Goal: Task Accomplishment & Management: Use online tool/utility

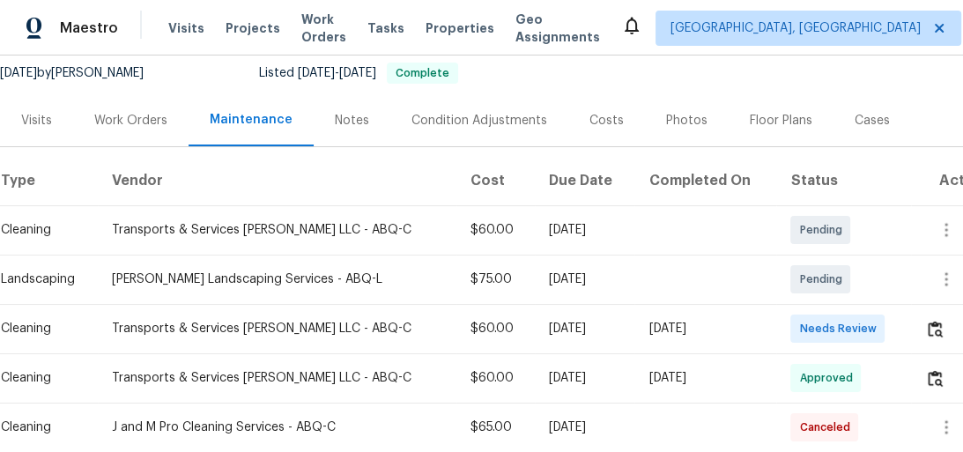
scroll to position [254, 0]
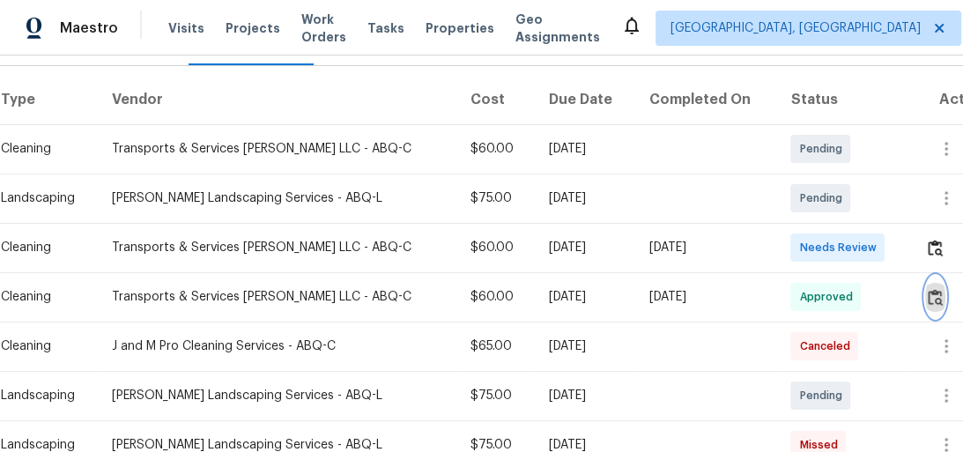
click at [935, 296] on img "button" at bounding box center [935, 297] width 15 height 17
click at [928, 240] on img "button" at bounding box center [935, 248] width 15 height 17
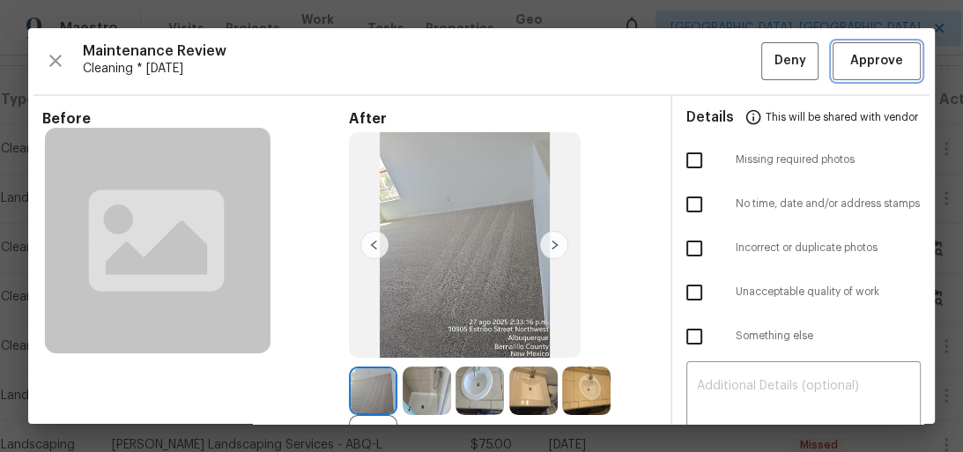
click at [855, 61] on span "Approve" at bounding box center [876, 61] width 53 height 22
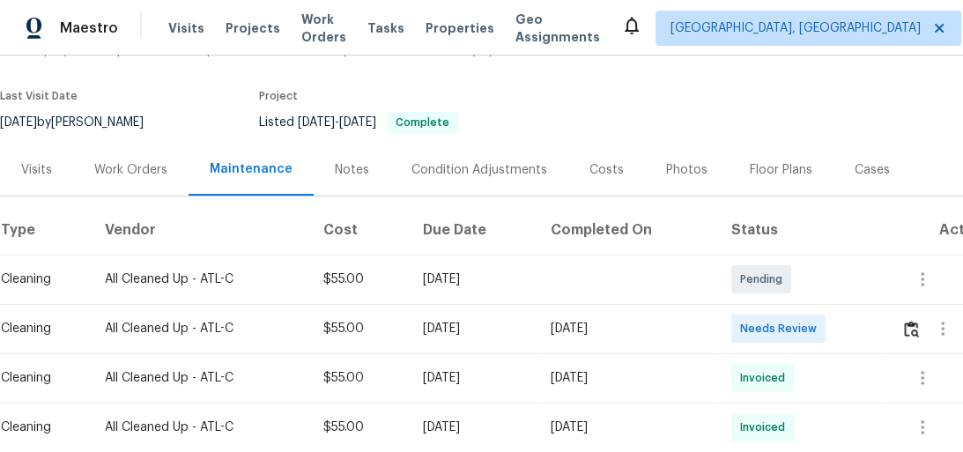
scroll to position [211, 0]
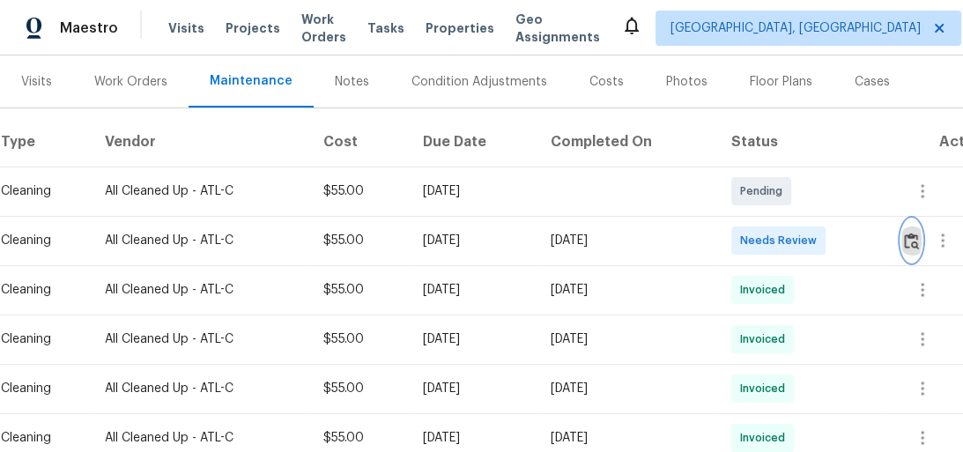
click at [914, 240] on img "button" at bounding box center [911, 241] width 15 height 17
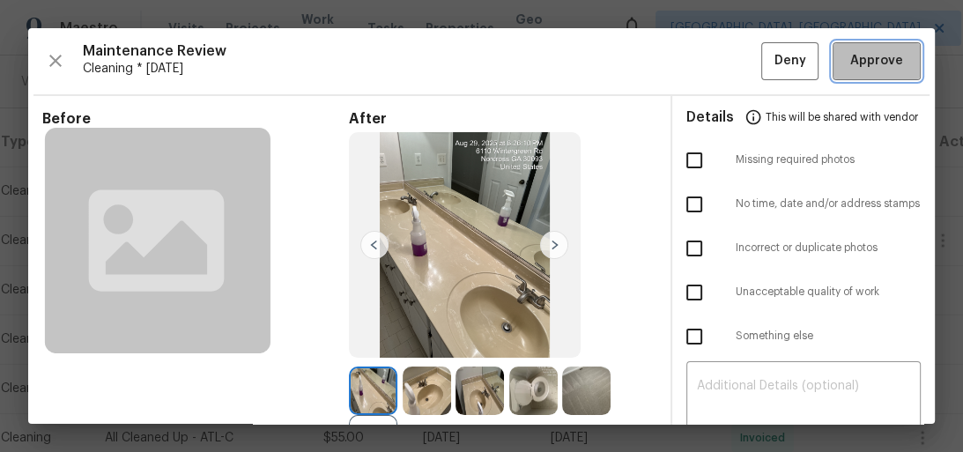
click at [888, 64] on span "Approve" at bounding box center [876, 61] width 53 height 22
